Goal: Information Seeking & Learning: Learn about a topic

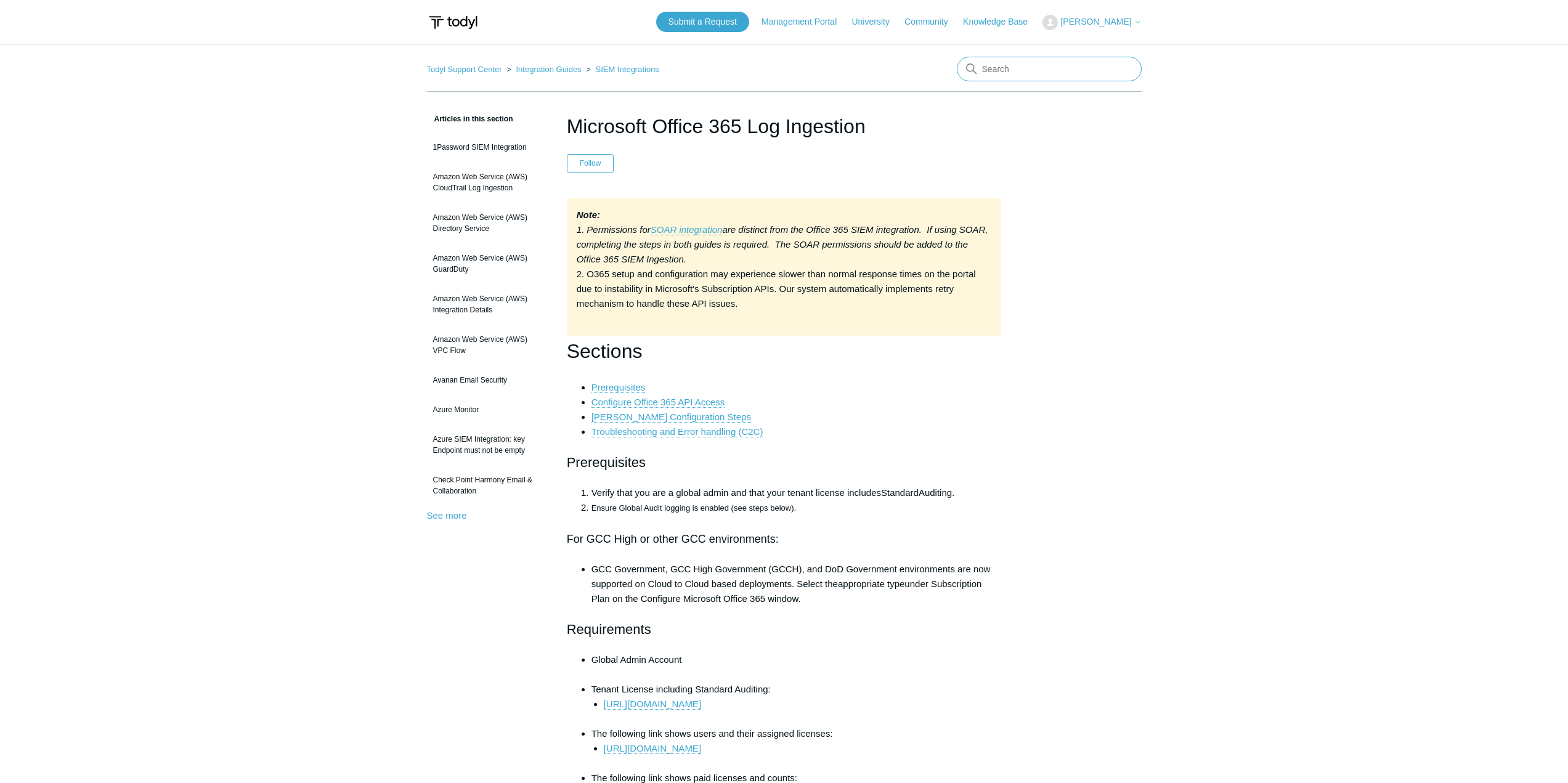
click at [1033, 69] on input "Search" at bounding box center [1049, 69] width 185 height 25
type input "SGN tunnel"
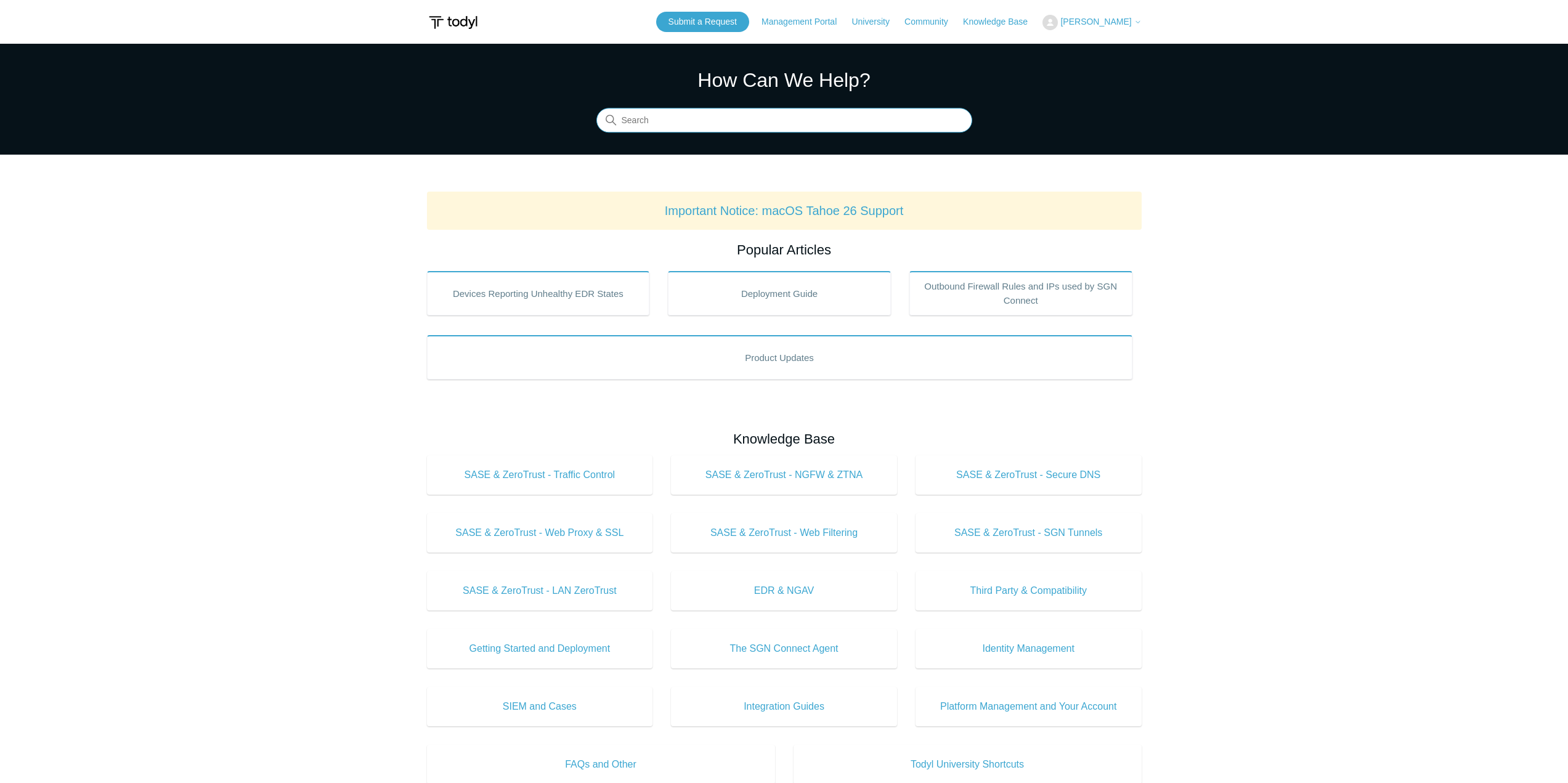
click at [668, 116] on input "Search" at bounding box center [784, 121] width 376 height 25
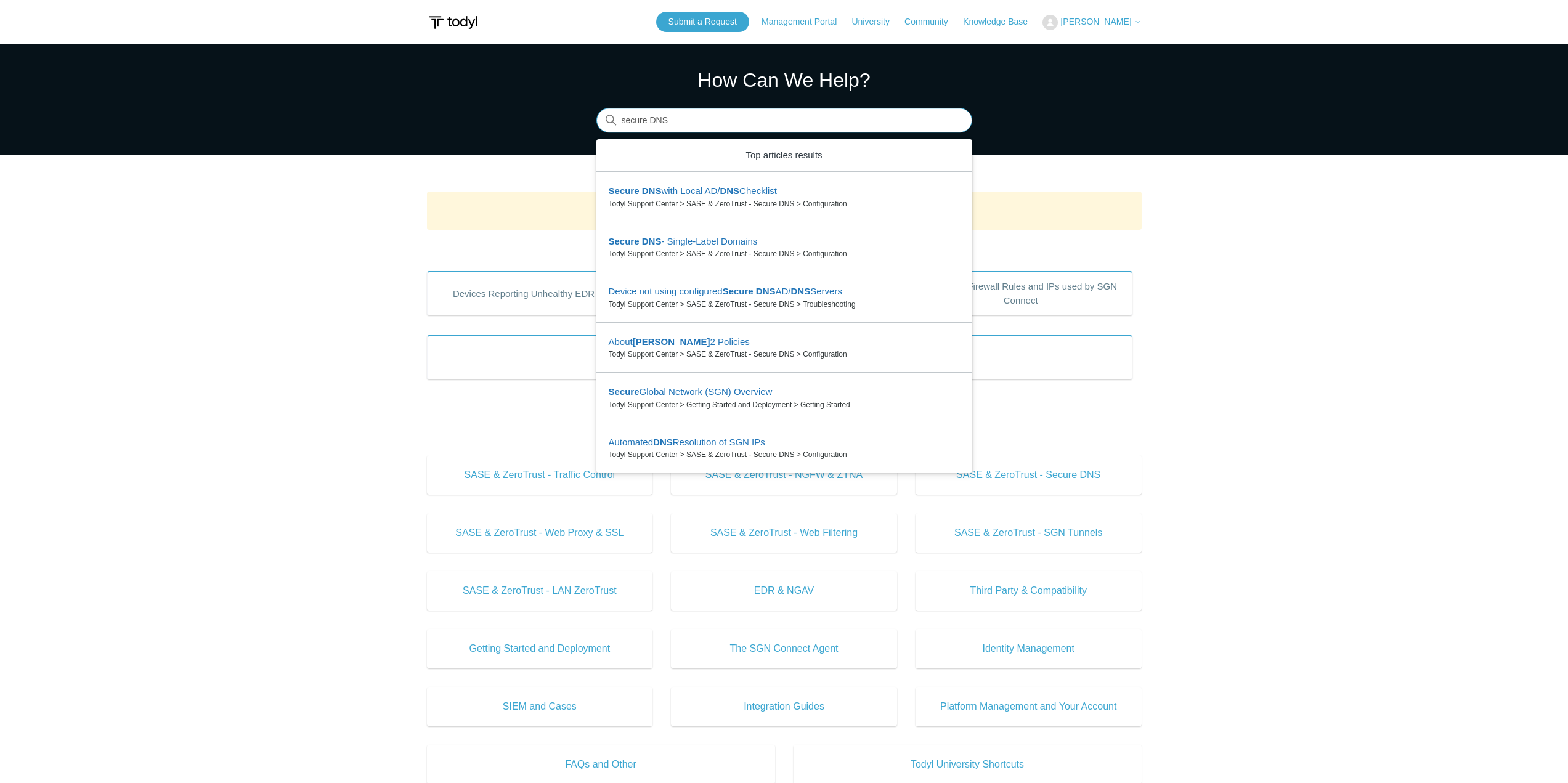
type input "secure DNS"
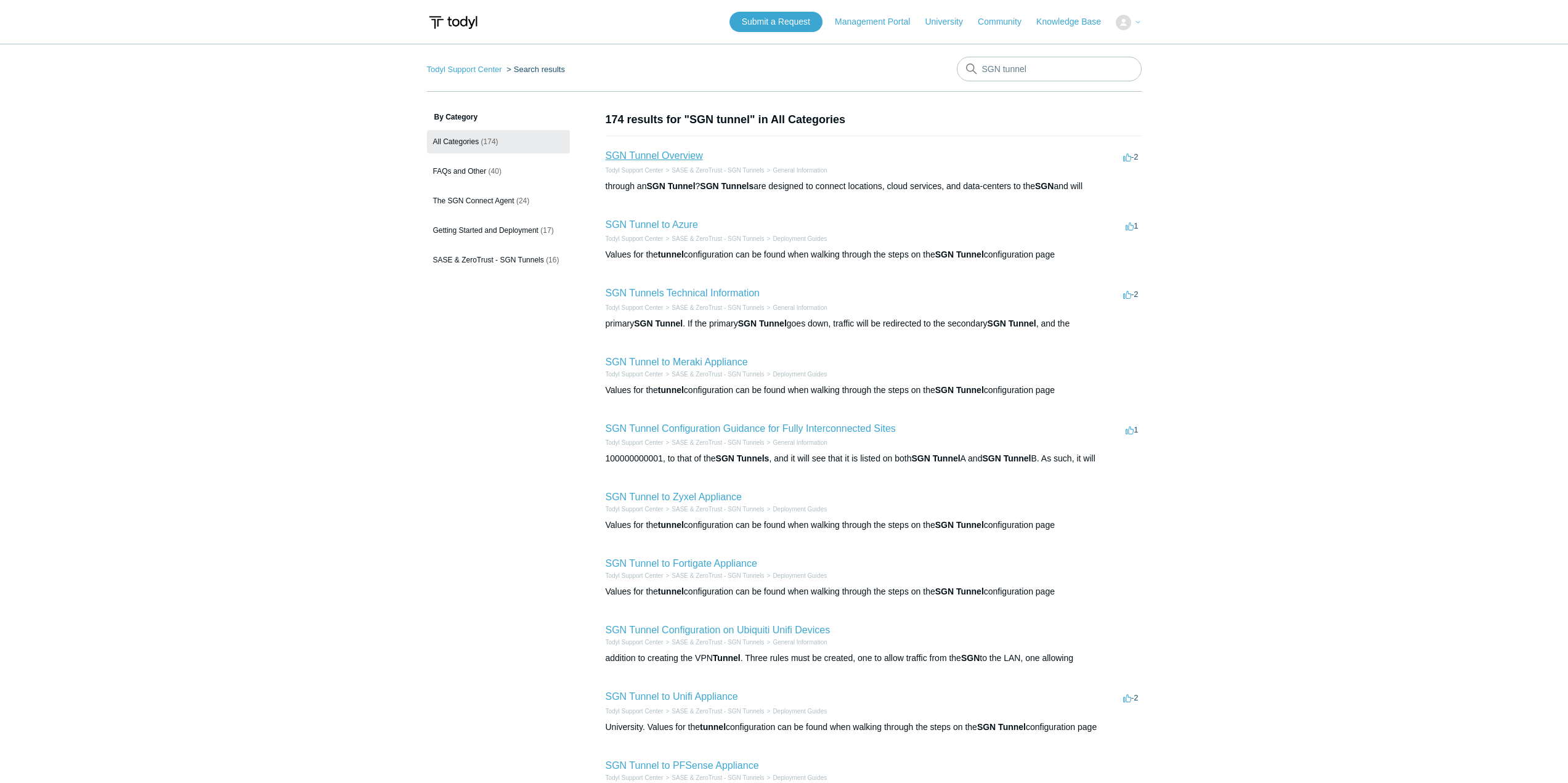
click at [665, 153] on link "SGN Tunnel Overview" at bounding box center [654, 155] width 97 height 10
